Goal: Information Seeking & Learning: Learn about a topic

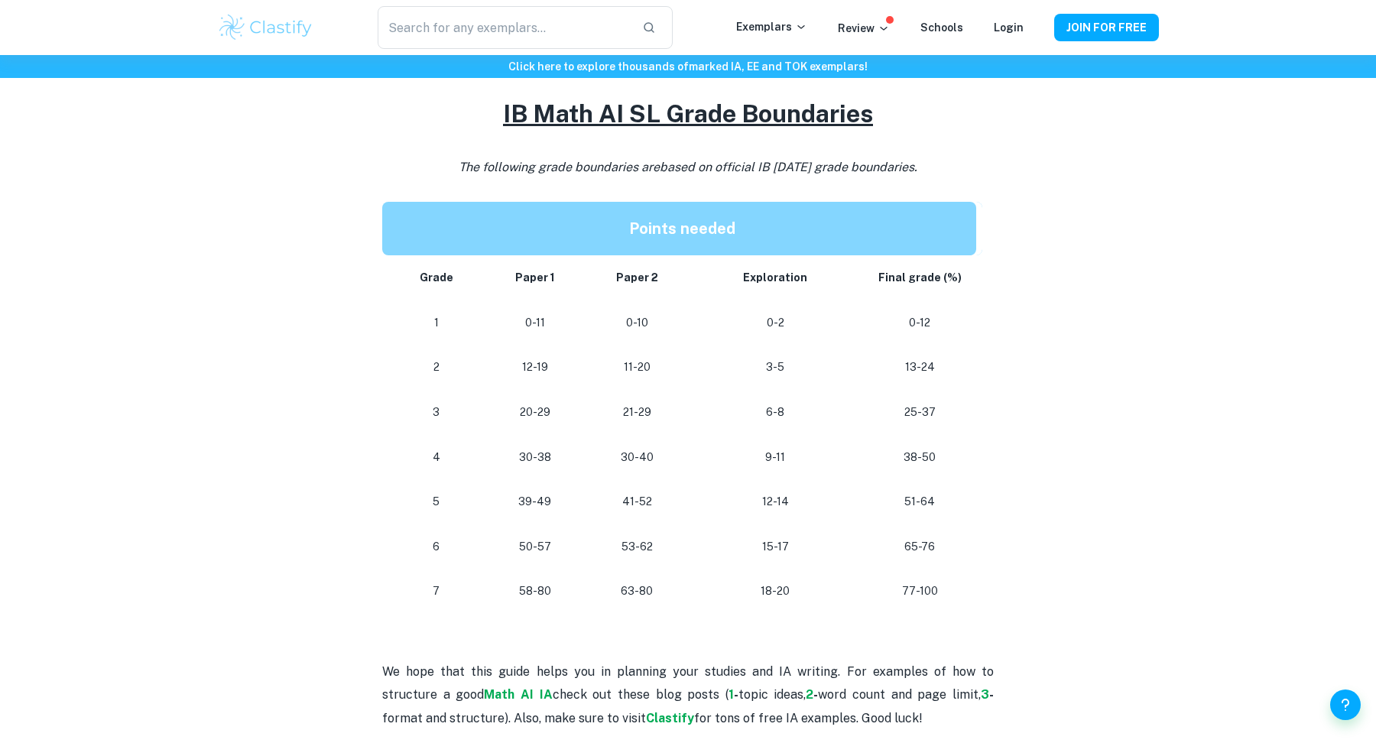
scroll to position [1224, 0]
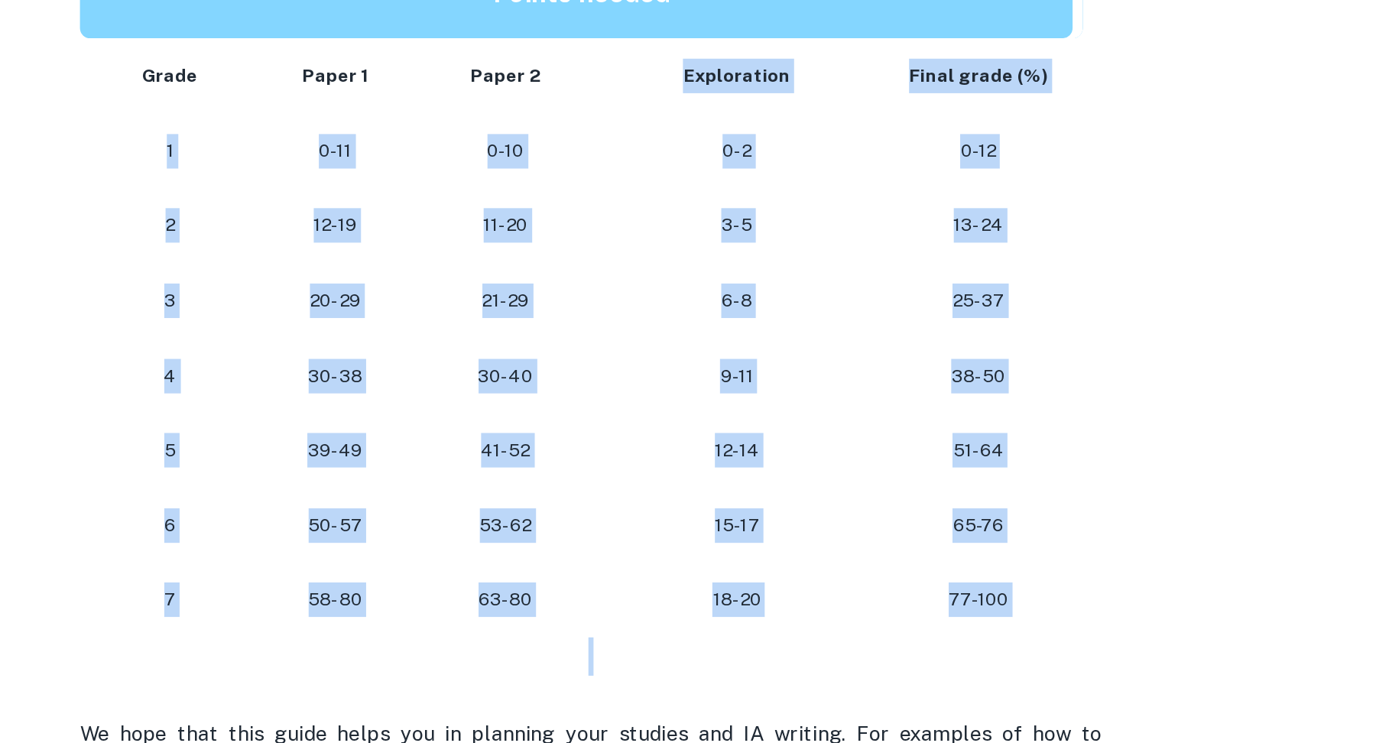
drag, startPoint x: 745, startPoint y: 276, endPoint x: 821, endPoint y: 620, distance: 352.2
click at [819, 621] on div "Are you looking for how many points you need to get a certain grade? This post …" at bounding box center [687, 62] width 611 height 1328
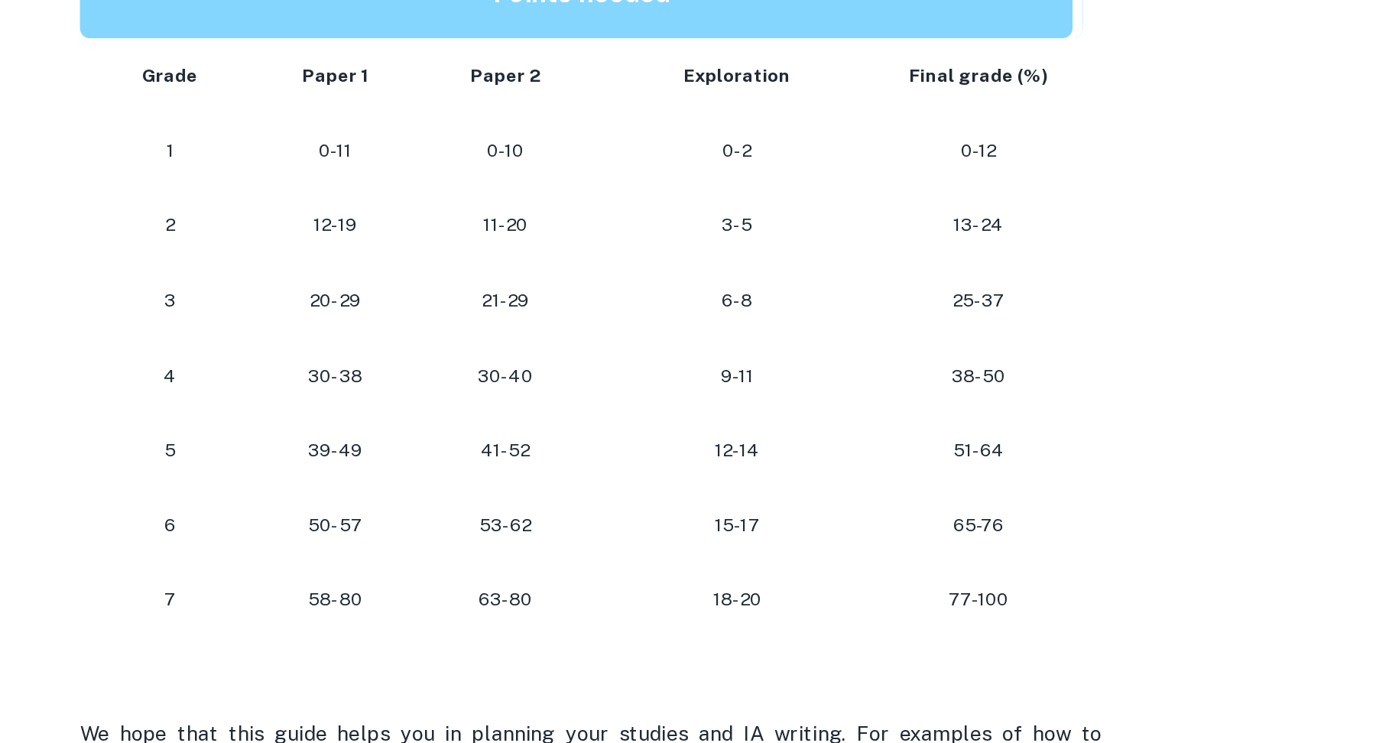
click at [821, 614] on p at bounding box center [687, 622] width 611 height 23
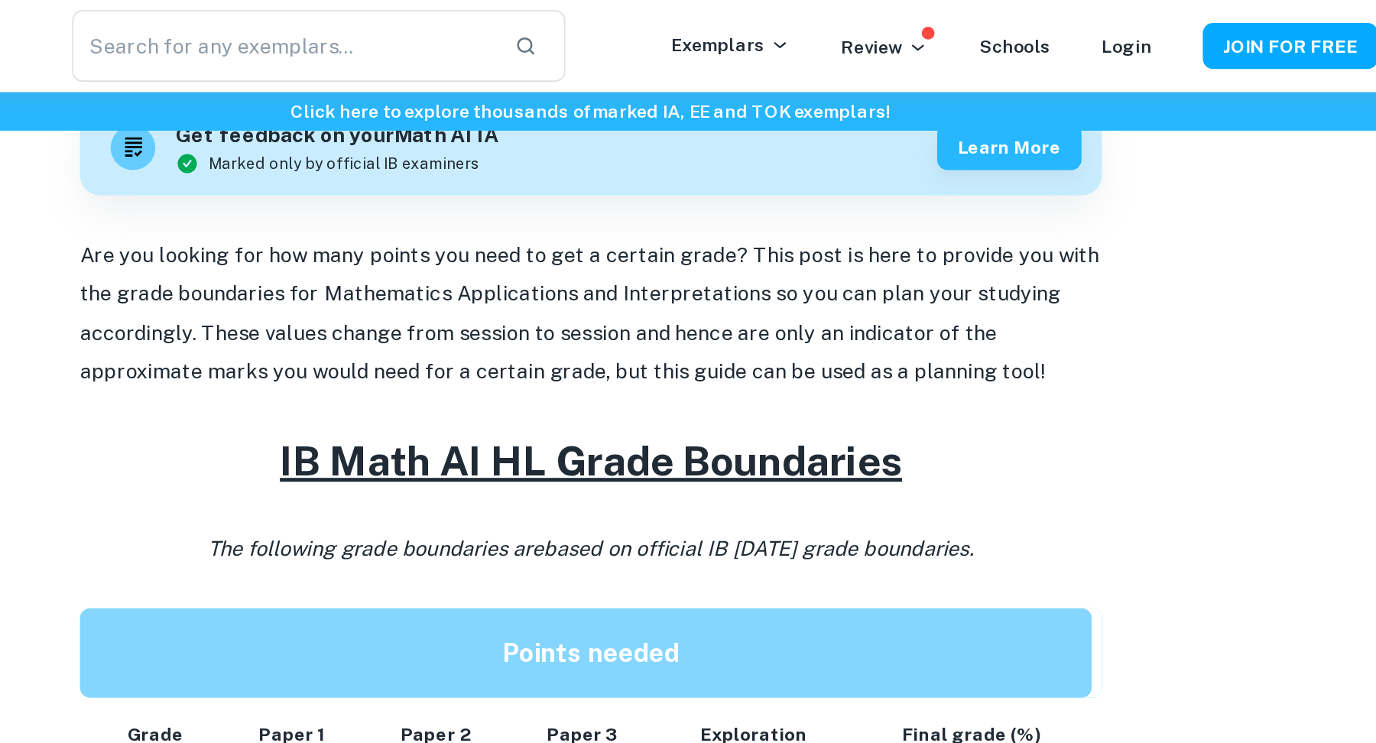
scroll to position [0, 0]
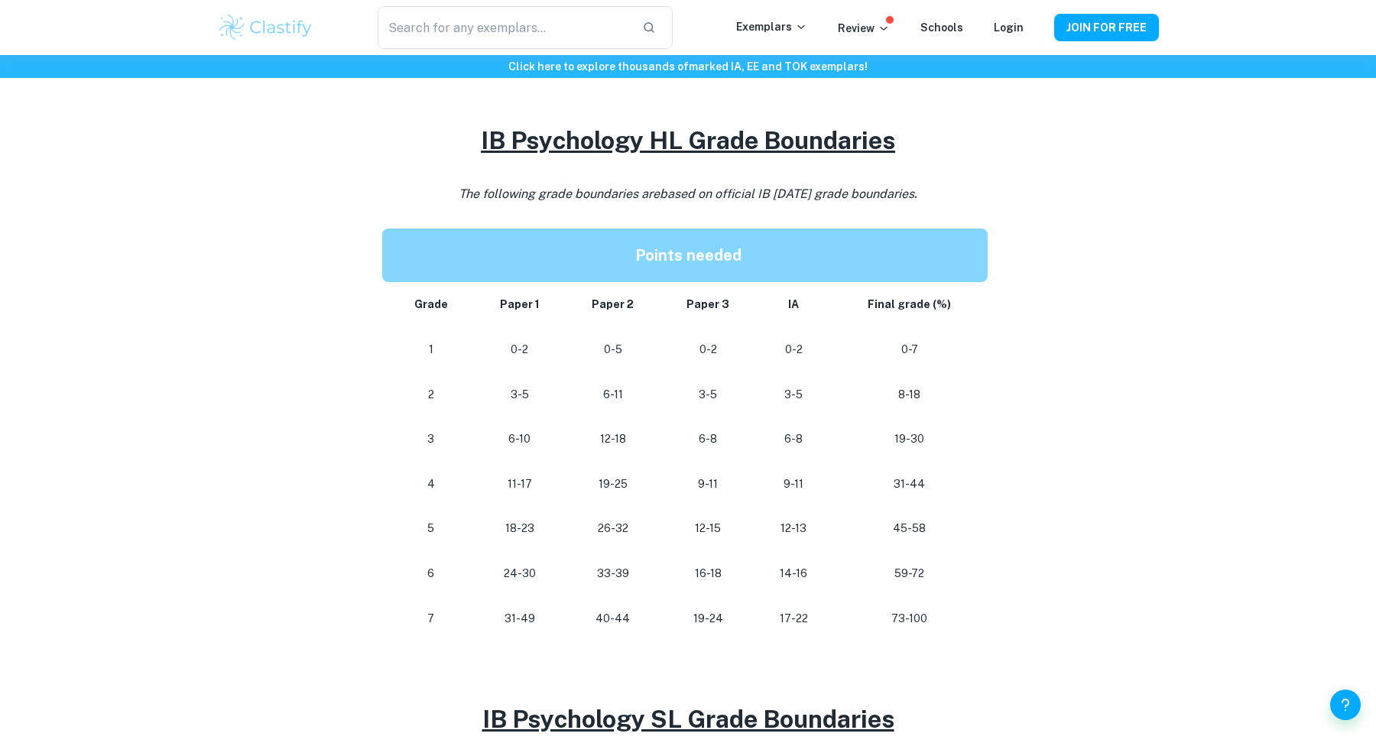
scroll to position [638, 0]
